Goal: Book appointment/travel/reservation

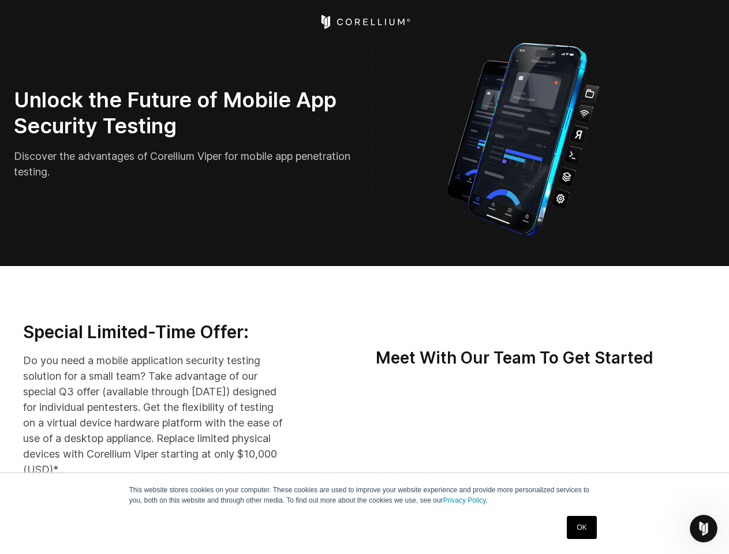
click at [703, 528] on icon "Open Intercom Messenger" at bounding box center [703, 528] width 19 height 19
